Goal: Task Accomplishment & Management: Use online tool/utility

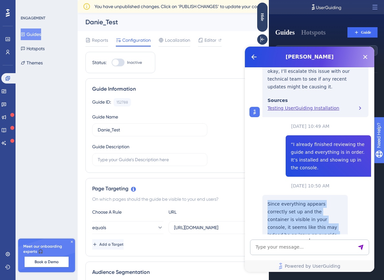
drag, startPoint x: 268, startPoint y: 150, endPoint x: 329, endPoint y: 187, distance: 71.8
click at [329, 200] on p "Since everything appears correctly set up and the container is visible in your …" at bounding box center [305, 231] width 75 height 62
copy p "Since everything appears correctly set up and the container is visible in your …"
click at [304, 248] on textarea "AI Assistant Text Input" at bounding box center [309, 247] width 119 height 16
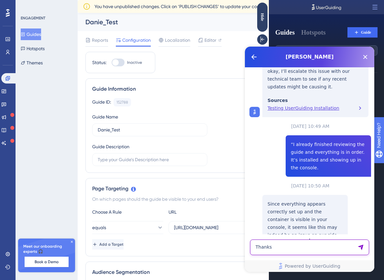
type textarea "Thanks"
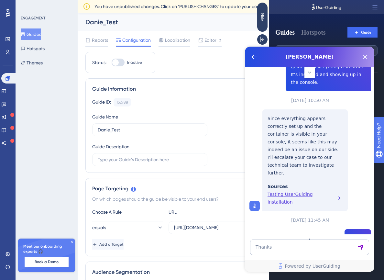
scroll to position [765, 0]
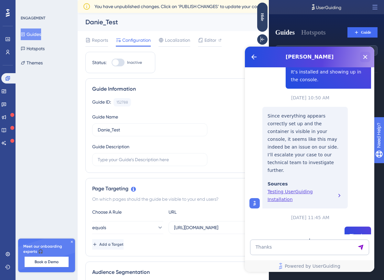
click at [364, 57] on icon "Close Button" at bounding box center [365, 57] width 8 height 8
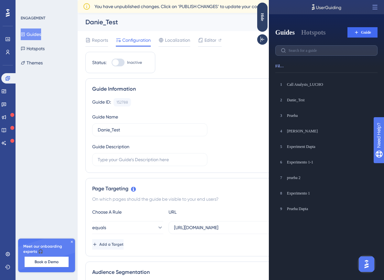
scroll to position [0, 0]
click at [71, 242] on icon at bounding box center [72, 242] width 4 height 4
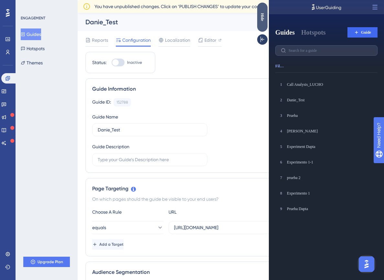
click at [258, 16] on div "Hide" at bounding box center [262, 17] width 10 height 8
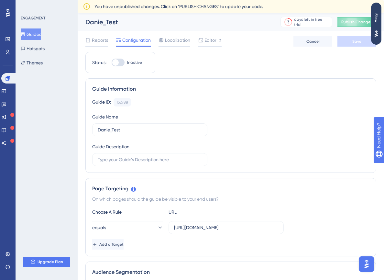
click at [194, 43] on div "Reports Configuration Localization Editor" at bounding box center [153, 41] width 136 height 10
click at [201, 41] on icon at bounding box center [200, 40] width 5 height 5
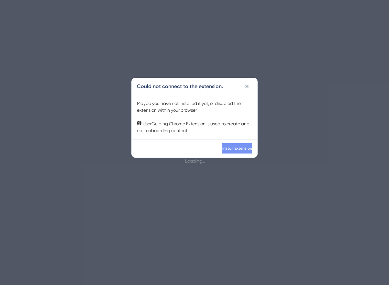
click at [234, 151] on button "Install Extension" at bounding box center [237, 148] width 30 height 10
